Goal: Information Seeking & Learning: Learn about a topic

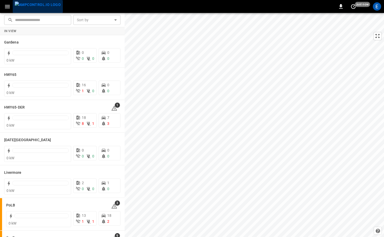
click at [38, 8] on img "menu" at bounding box center [38, 5] width 46 height 6
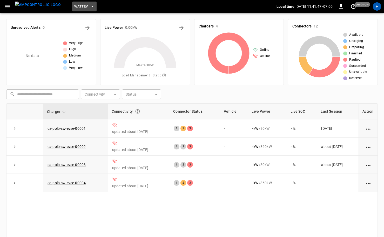
click at [86, 9] on button "WattEV" at bounding box center [84, 7] width 24 height 10
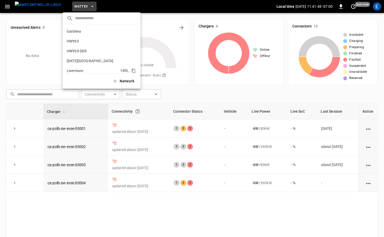
scroll to position [44, 0]
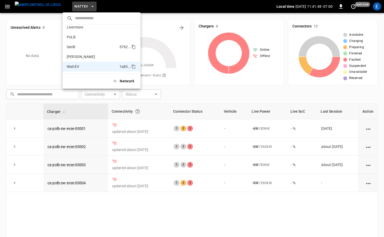
click at [91, 47] on li "SanB 5792 ..." at bounding box center [102, 47] width 78 height 10
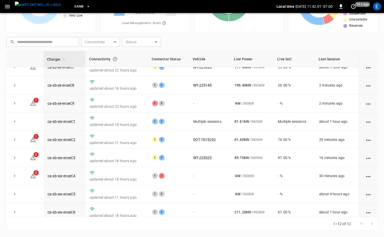
scroll to position [68, 0]
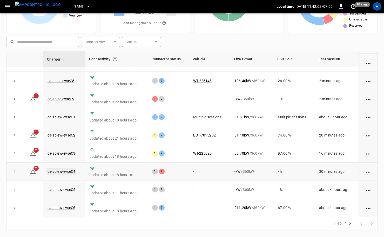
click at [70, 172] on link "ca-sb-sw-evseC4" at bounding box center [61, 172] width 30 height 6
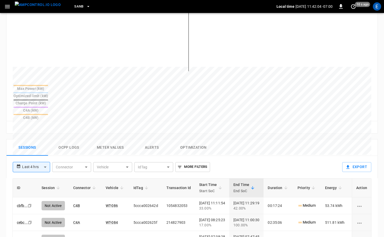
scroll to position [185, 0]
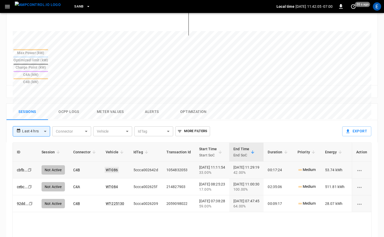
click at [113, 167] on link "WT-086" at bounding box center [112, 170] width 14 height 6
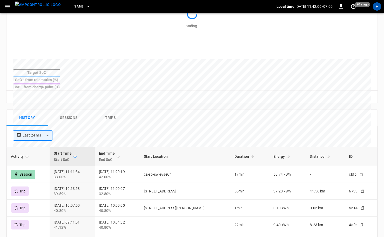
scroll to position [183, 0]
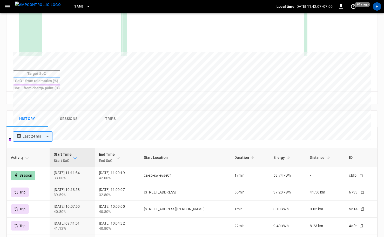
click at [34, 4] on img "menu" at bounding box center [38, 5] width 46 height 6
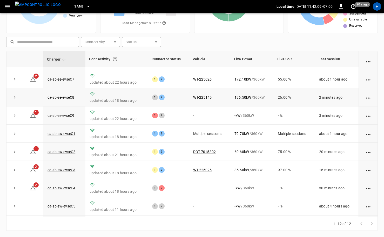
scroll to position [68, 0]
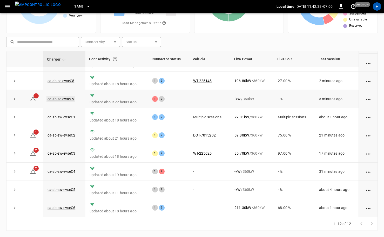
click at [68, 99] on link "ca-sb-se-evseC9" at bounding box center [60, 99] width 29 height 6
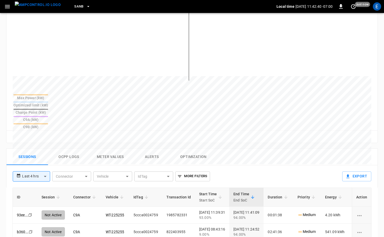
scroll to position [165, 0]
